Goal: Task Accomplishment & Management: Use online tool/utility

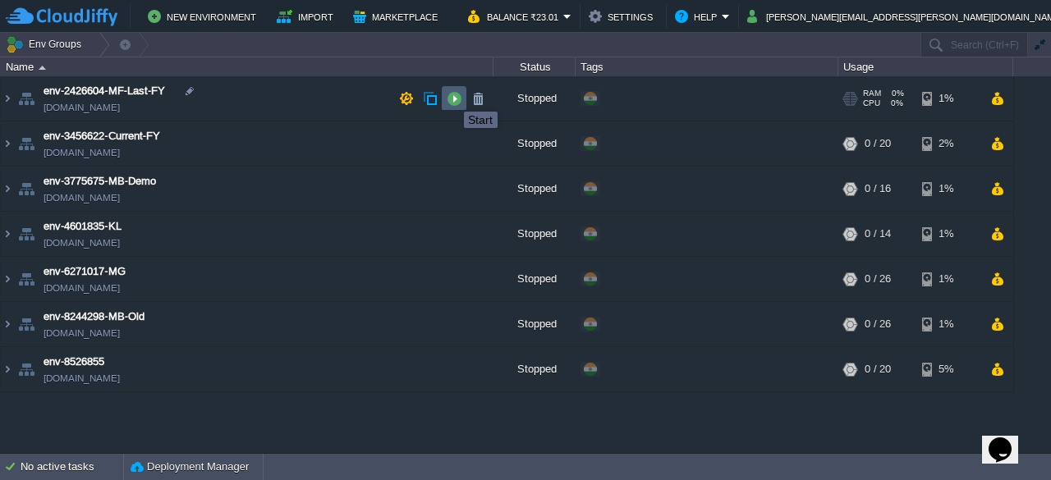
click at [451, 97] on button "button" at bounding box center [454, 98] width 15 height 15
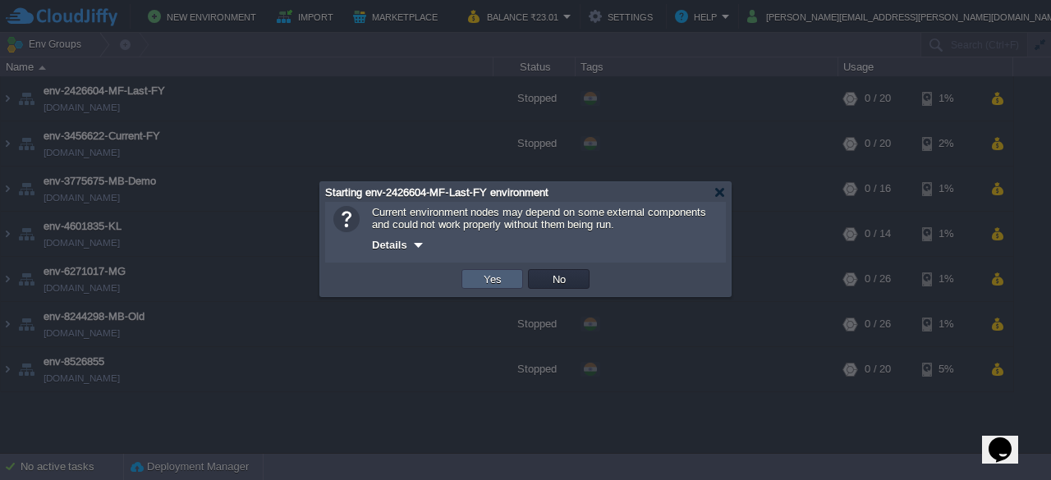
click at [507, 285] on td "Yes" at bounding box center [492, 279] width 62 height 20
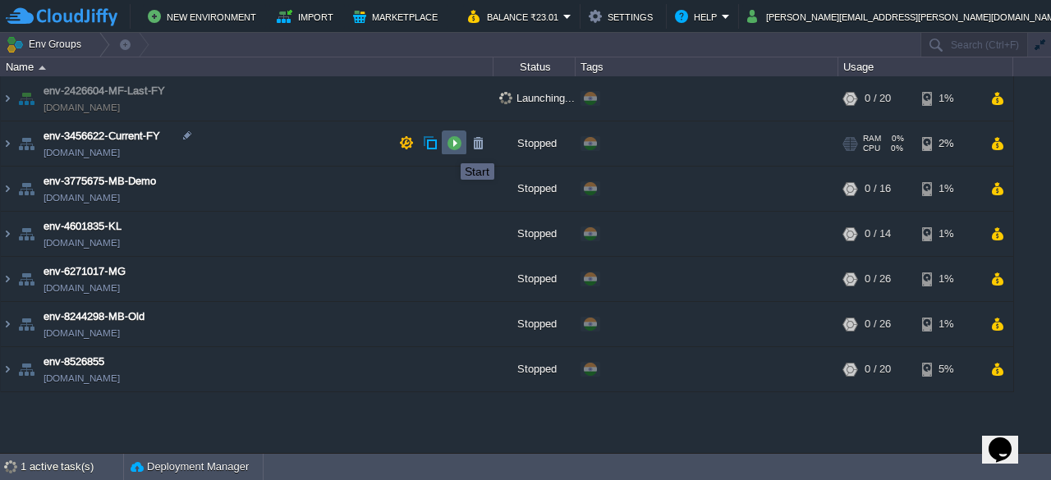
click at [448, 149] on button "button" at bounding box center [454, 142] width 15 height 15
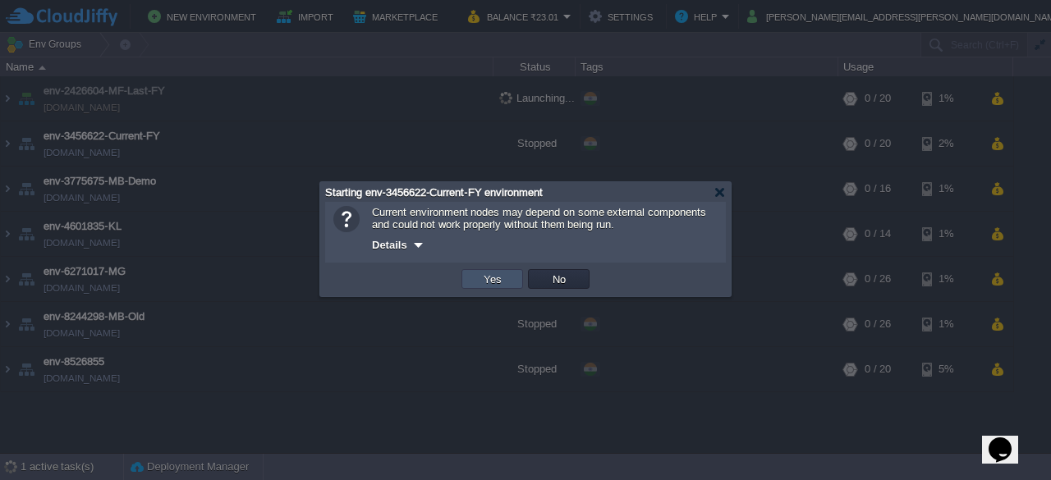
click at [483, 283] on button "Yes" at bounding box center [493, 279] width 28 height 15
